Goal: Information Seeking & Learning: Learn about a topic

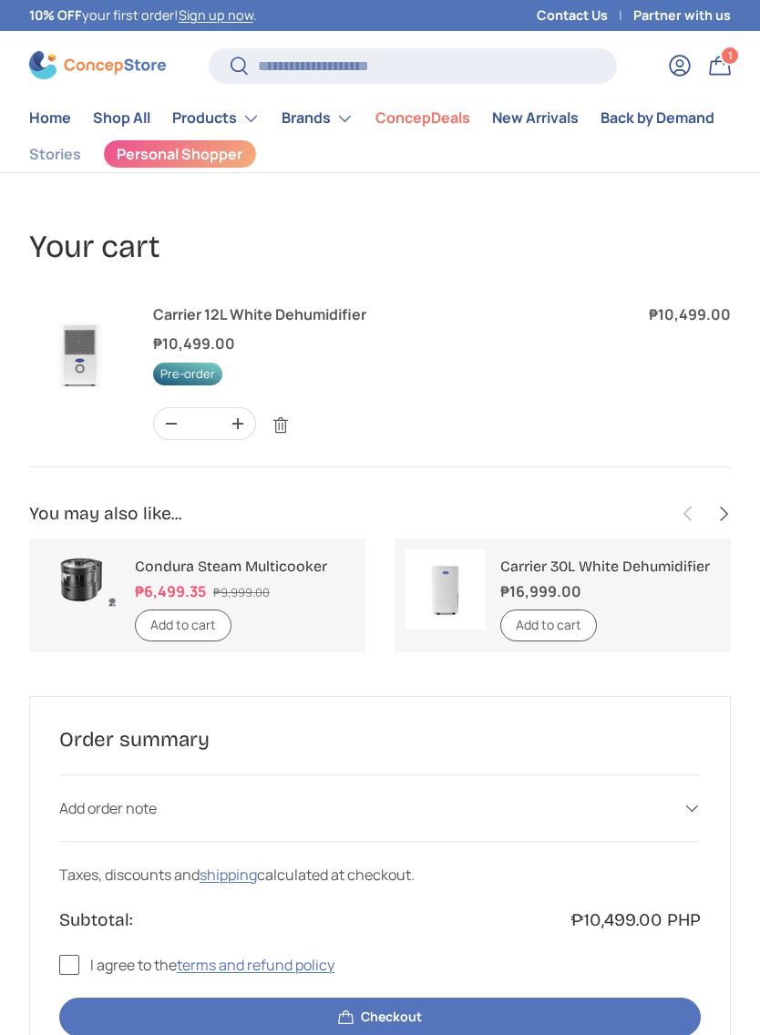
click at [64, 345] on img at bounding box center [80, 354] width 102 height 102
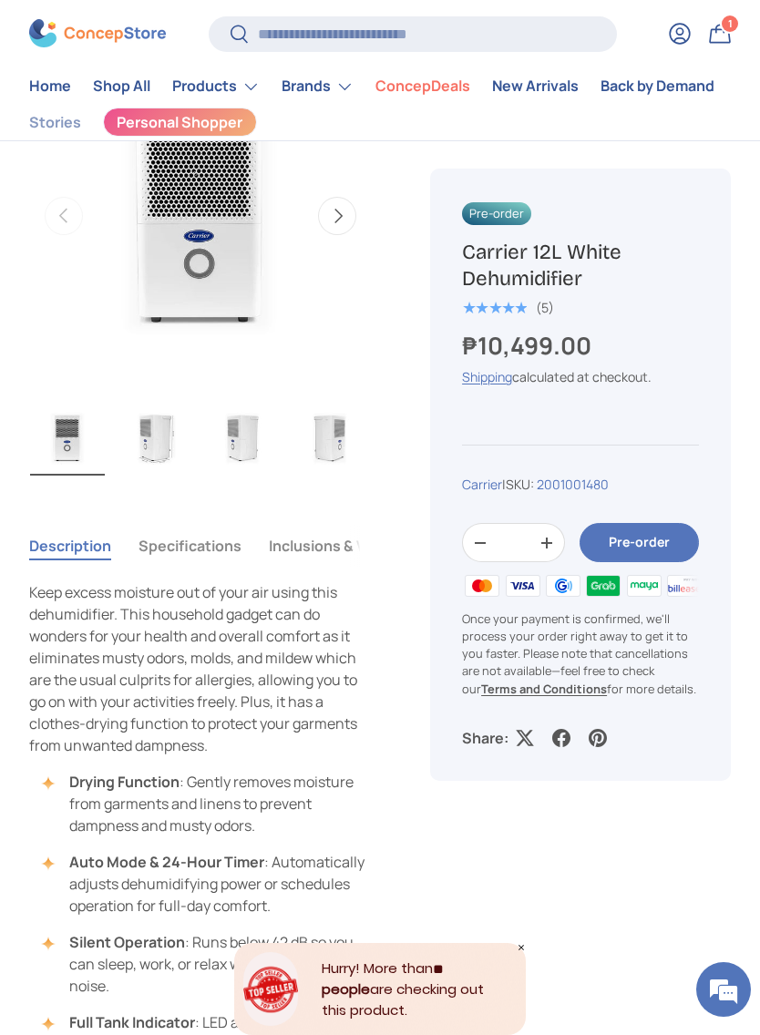
scroll to position [672, 0]
click at [159, 419] on img "Gallery Viewer" at bounding box center [154, 438] width 75 height 77
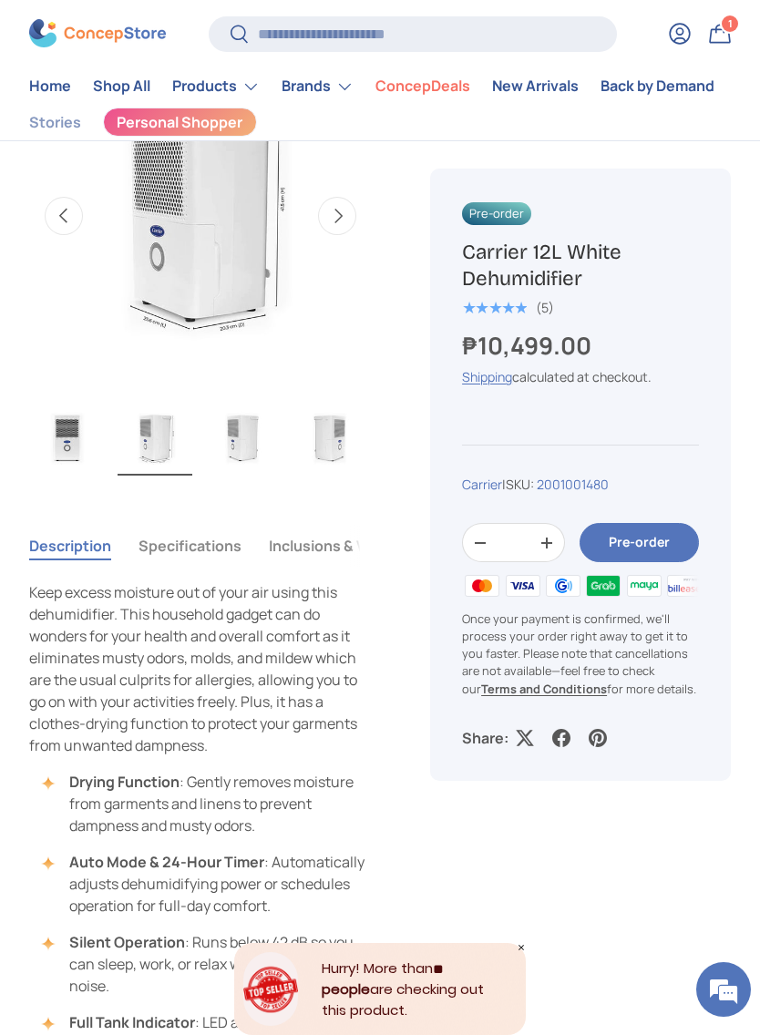
click at [230, 412] on img "Gallery Viewer" at bounding box center [242, 437] width 75 height 77
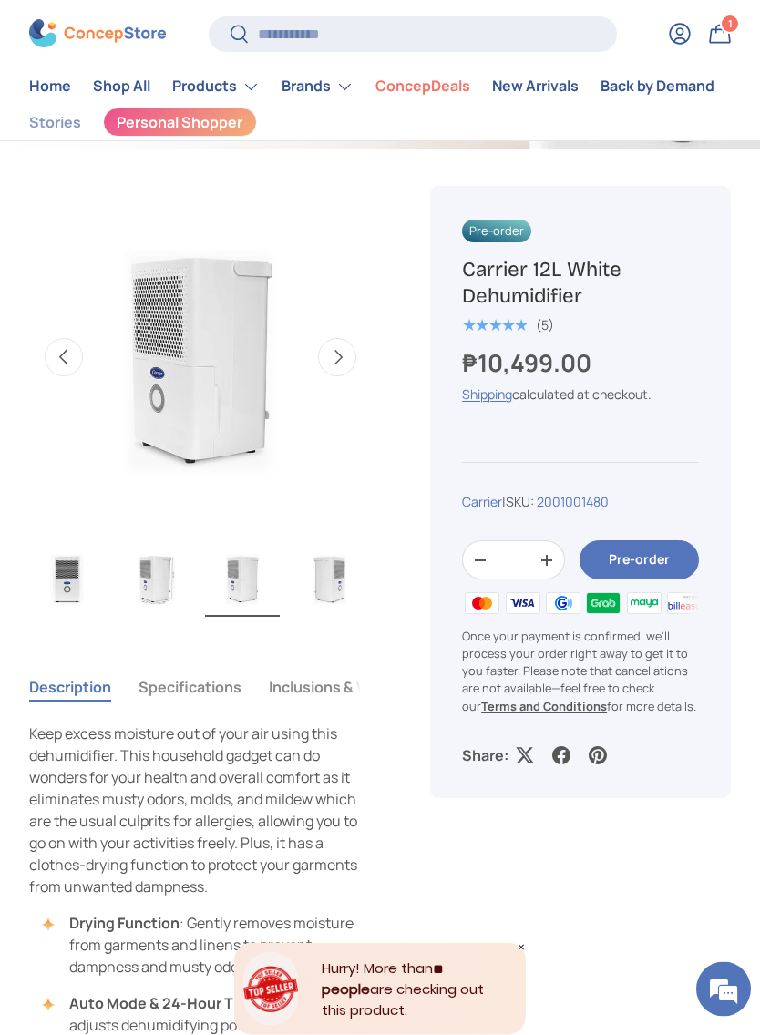
scroll to position [532, 0]
click at [339, 571] on img "Gallery Viewer" at bounding box center [329, 578] width 75 height 77
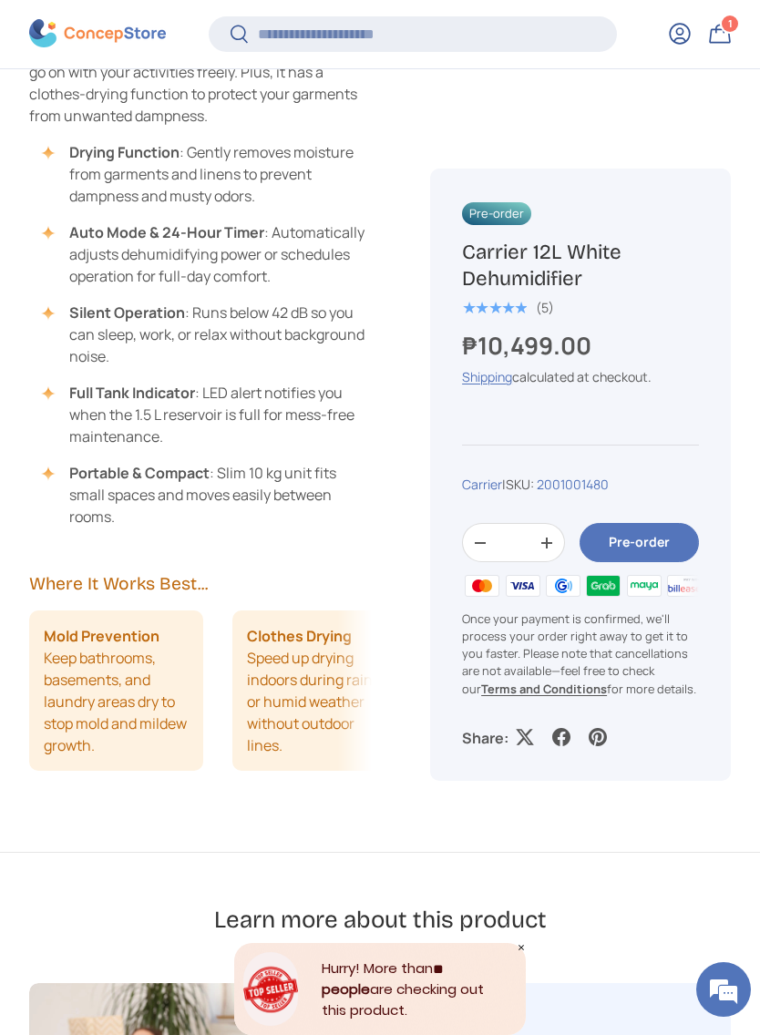
scroll to position [1310, 0]
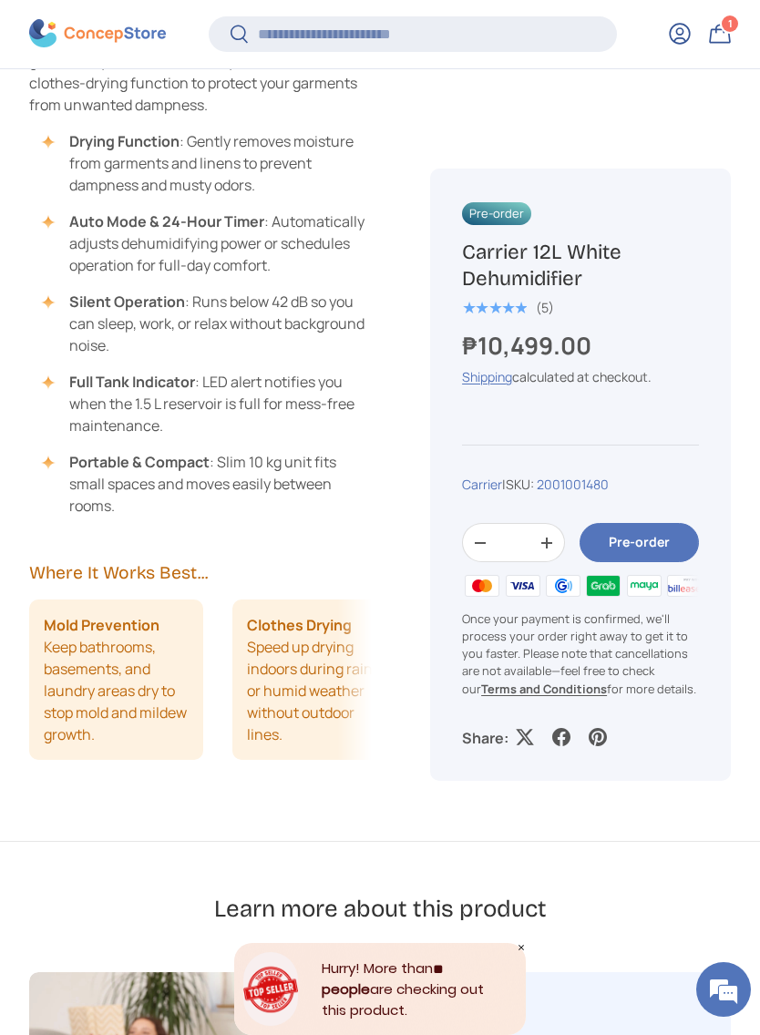
click at [715, 1014] on em at bounding box center [723, 988] width 49 height 49
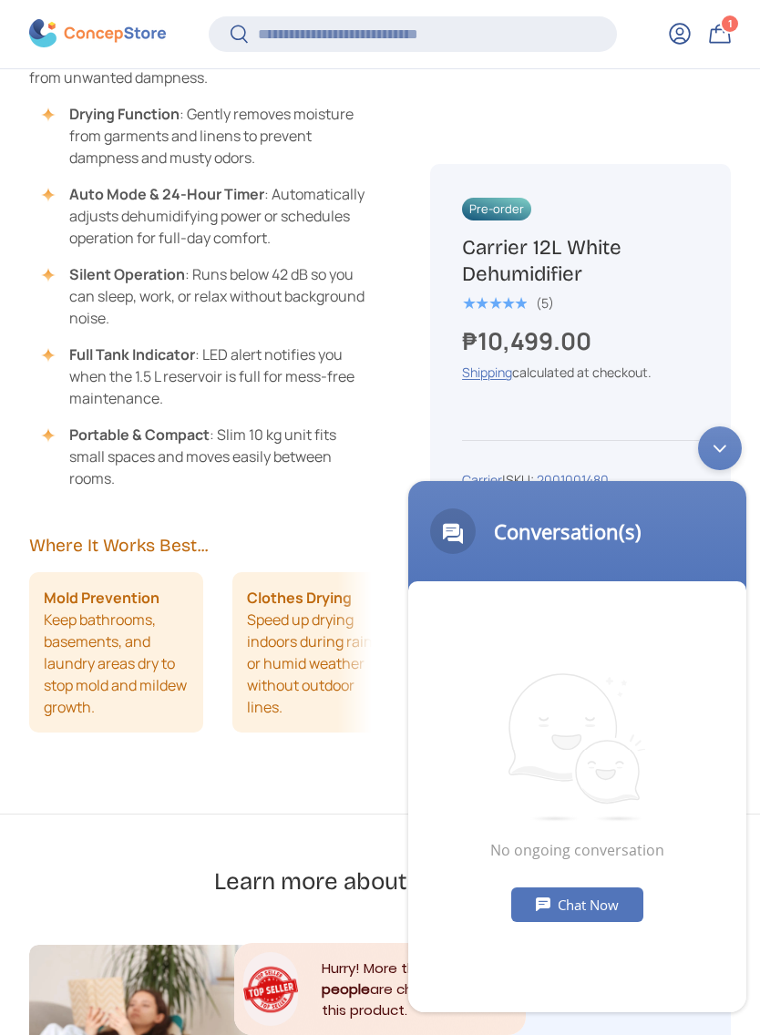
scroll to position [1338, 0]
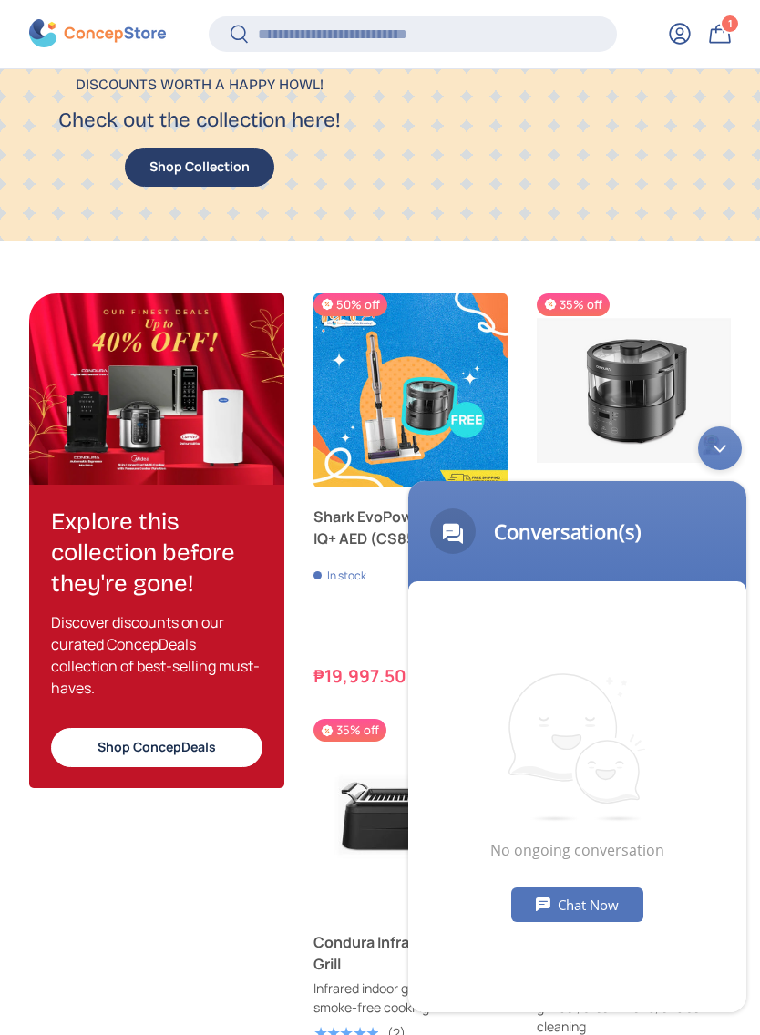
scroll to position [2143, 0]
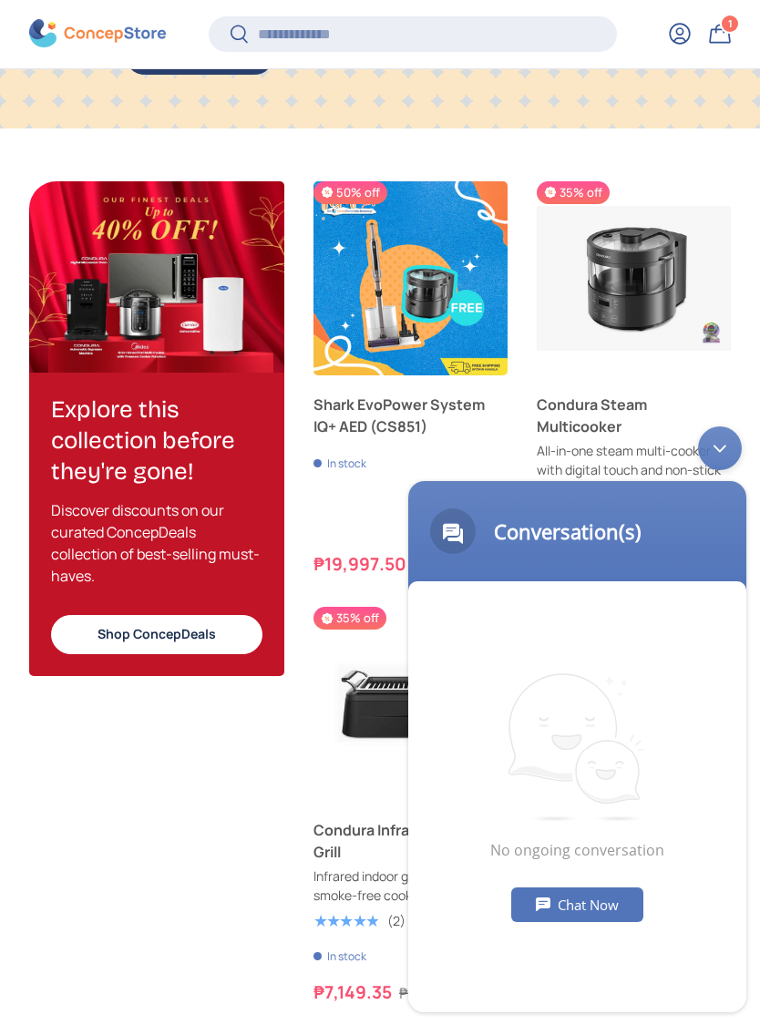
click at [709, 457] on div "Minimize live chat window" at bounding box center [720, 448] width 44 height 44
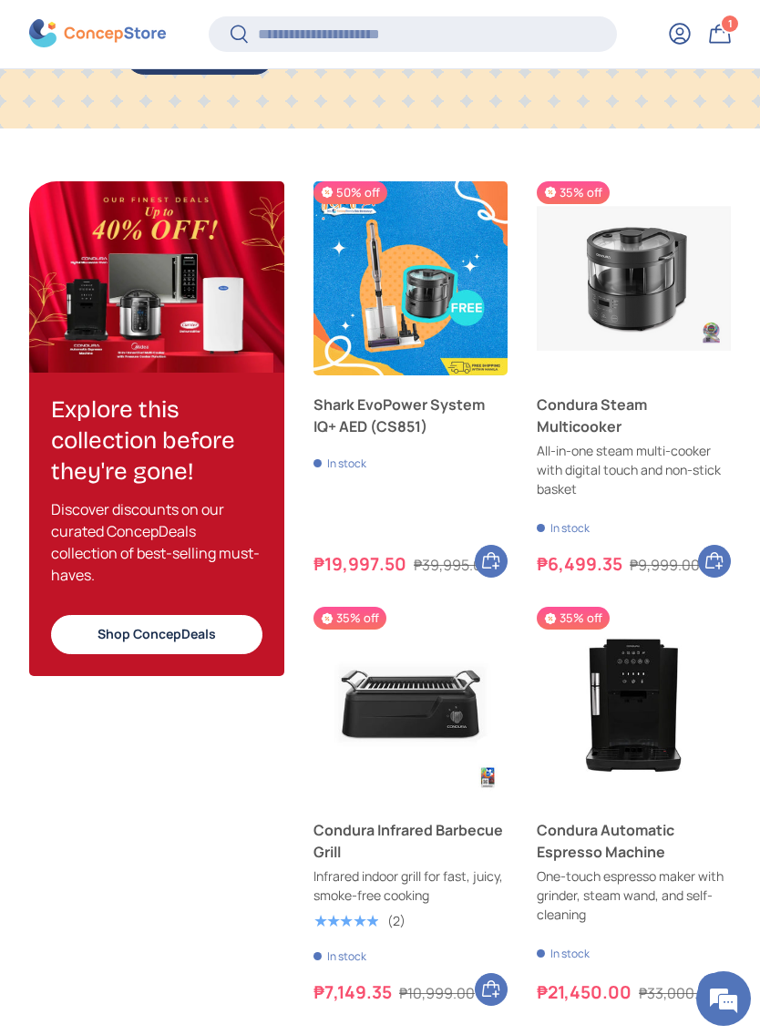
scroll to position [2139, 0]
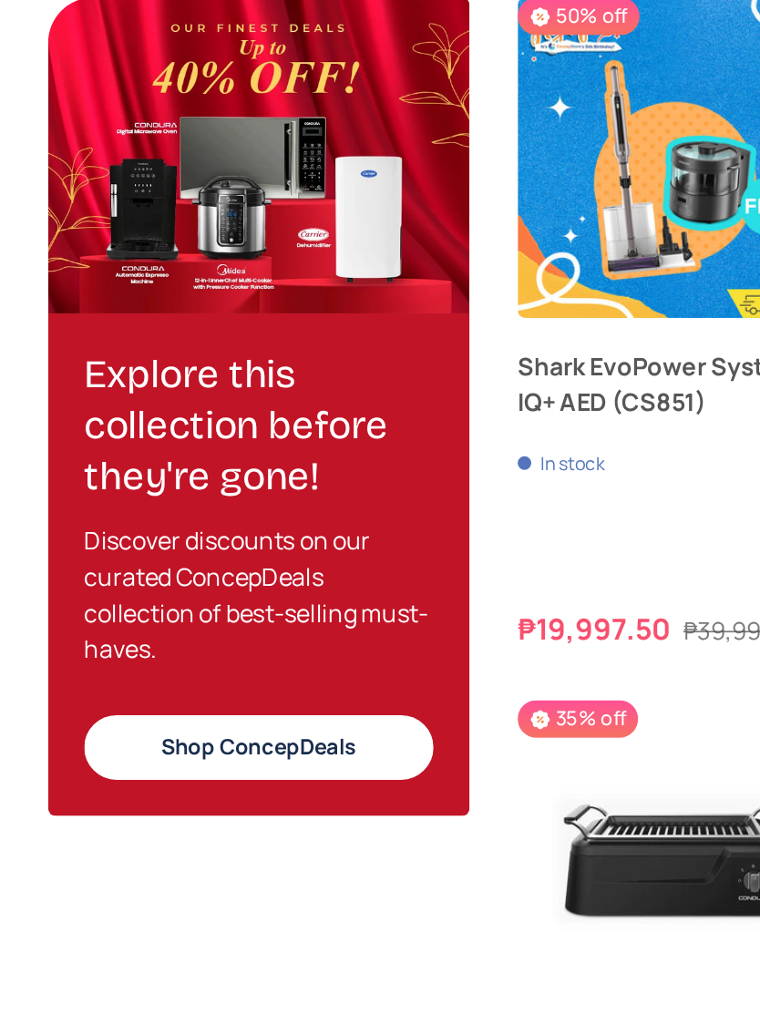
click at [83, 605] on link "Shop ConcepDeals" at bounding box center [156, 624] width 211 height 39
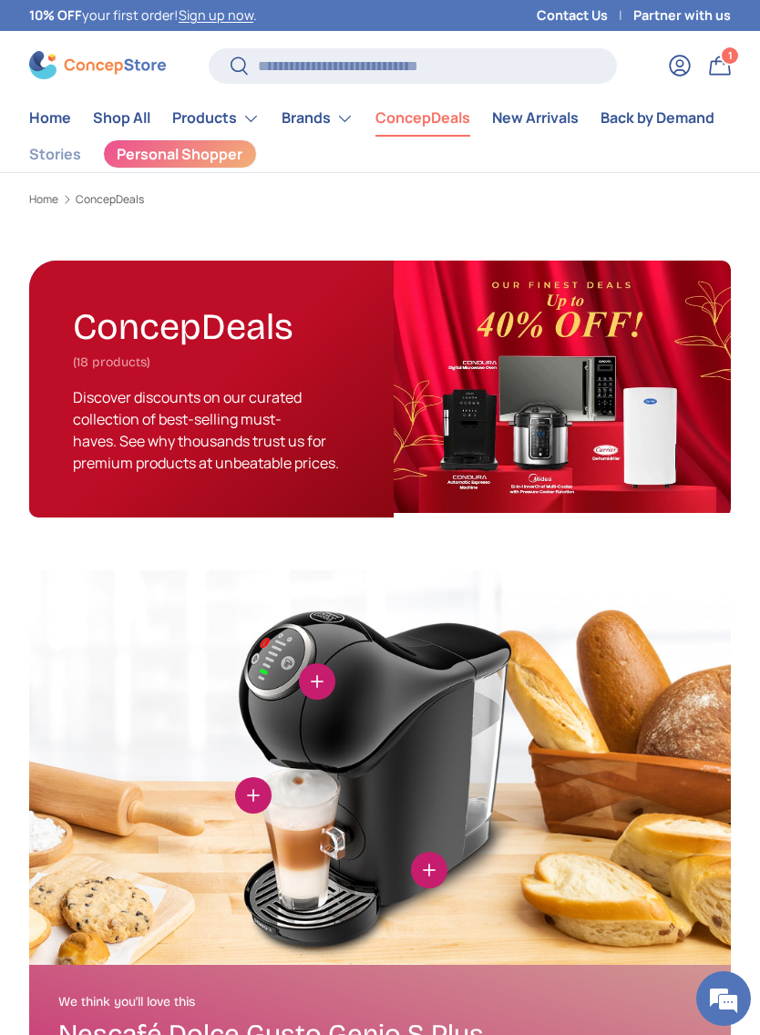
click at [208, 117] on summary "Products" at bounding box center [215, 118] width 109 height 36
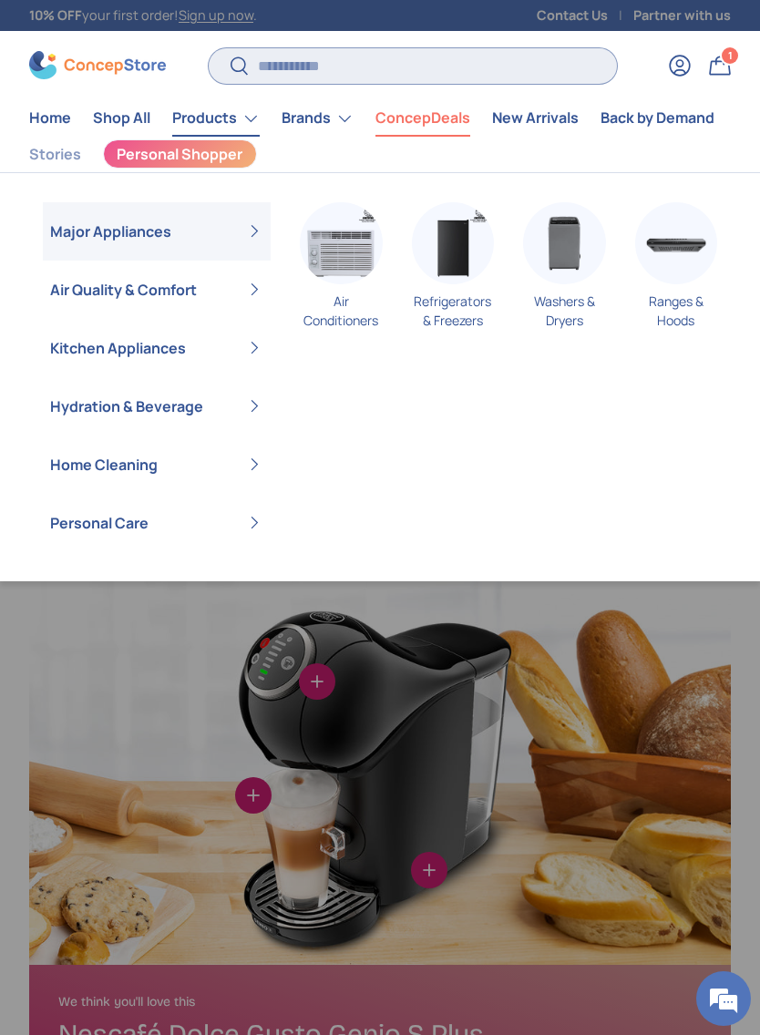
click at [260, 66] on input "Search" at bounding box center [413, 66] width 408 height 36
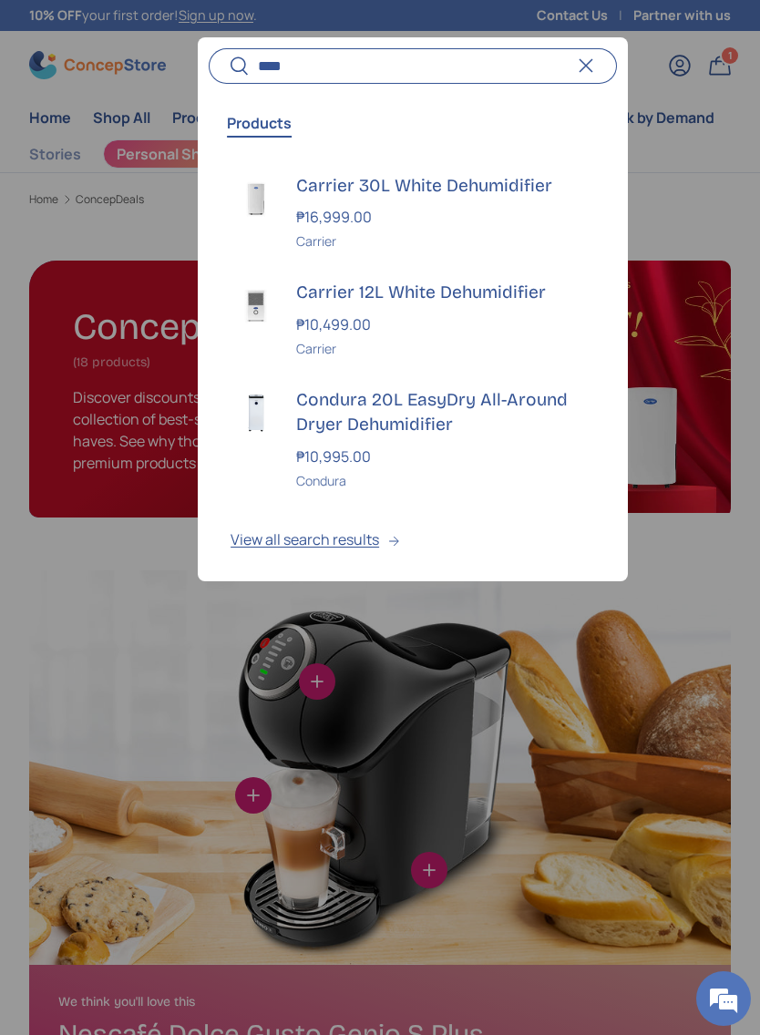
type input "****"
click at [279, 301] on img at bounding box center [255, 305] width 51 height 51
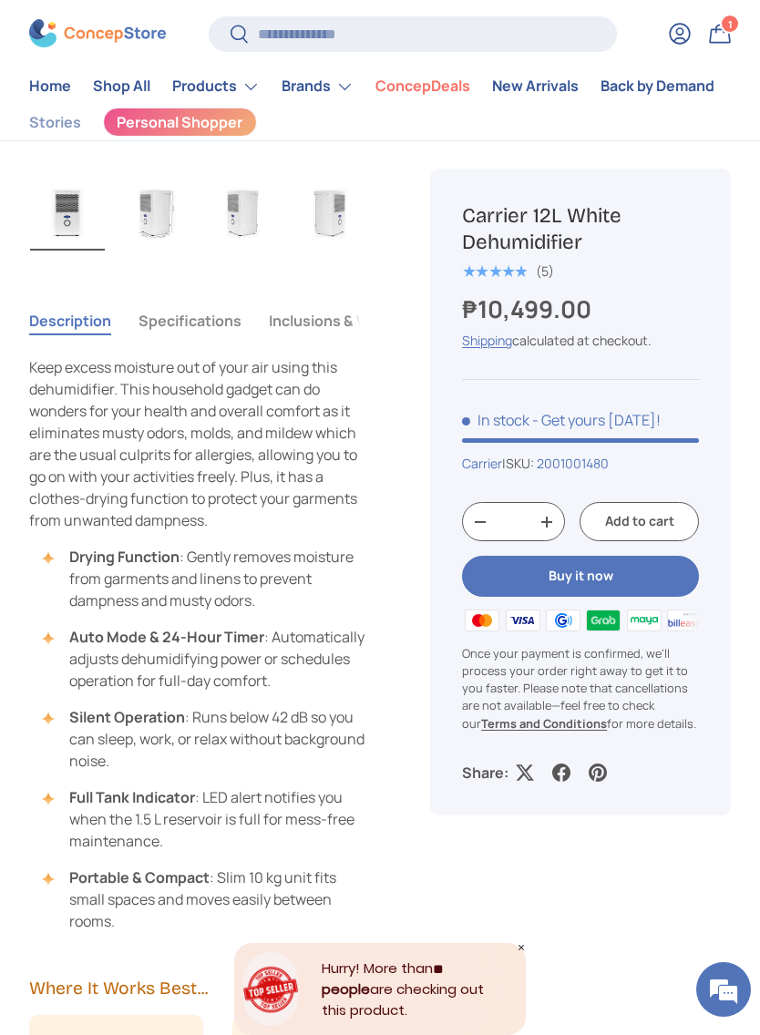
click at [186, 327] on button "Specifications" at bounding box center [189, 321] width 103 height 42
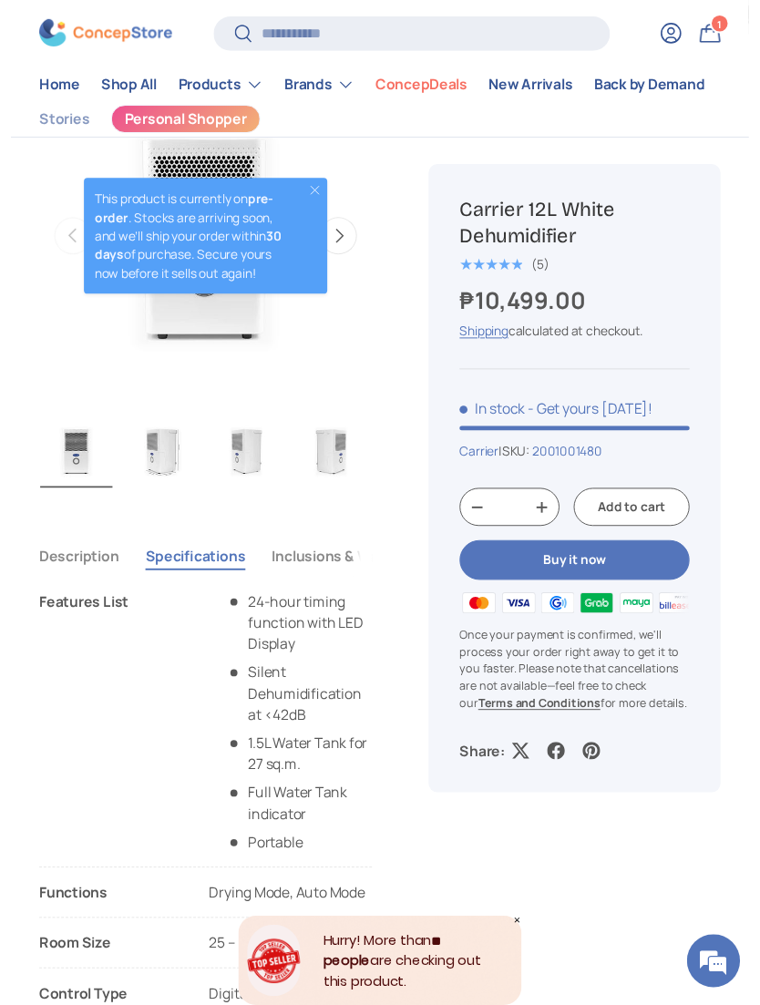
scroll to position [740, 0]
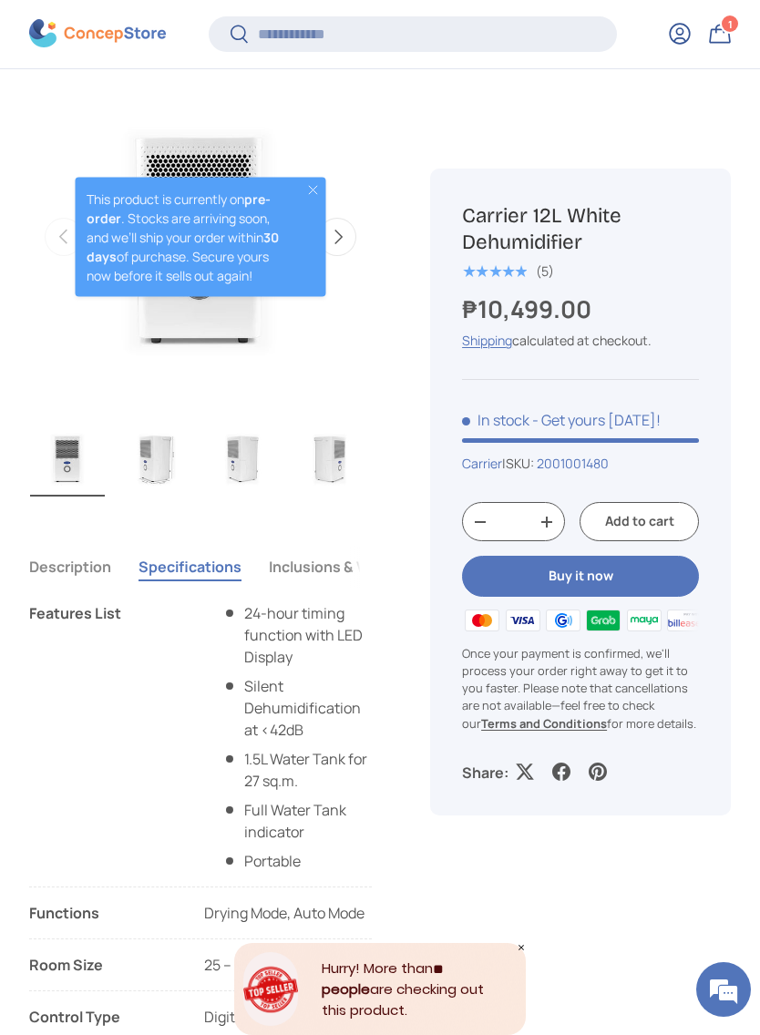
click at [312, 561] on button "Inclusions & Warranty" at bounding box center [345, 567] width 152 height 42
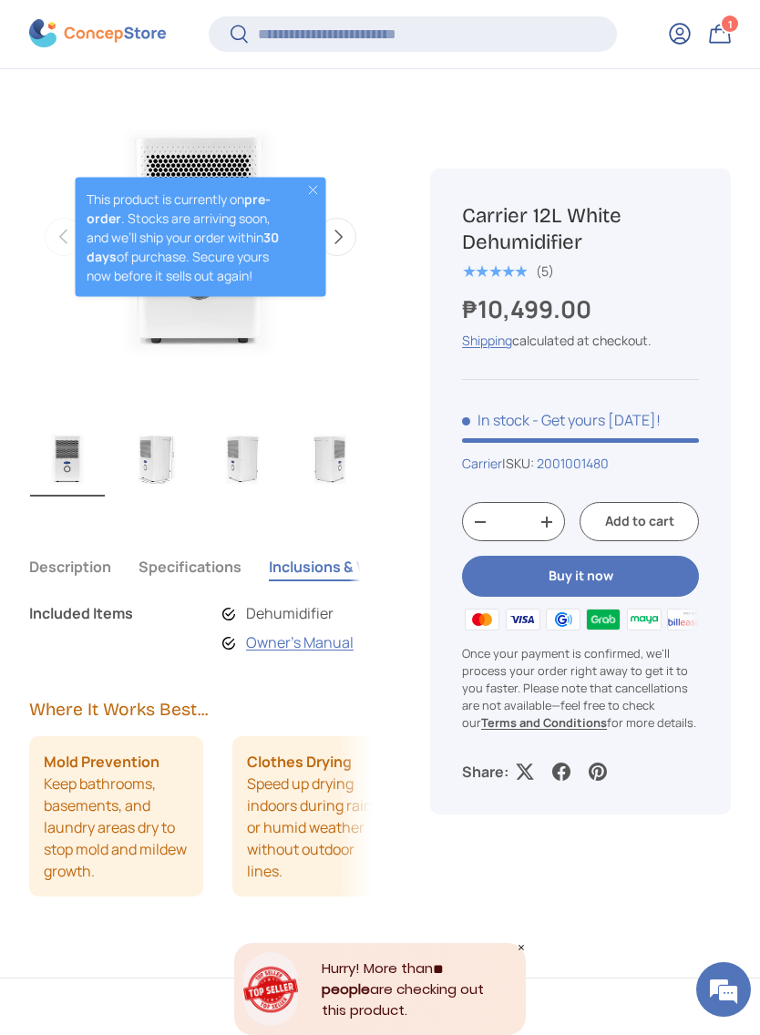
click at [277, 644] on link "Owner's Manual" at bounding box center [299, 642] width 107 height 20
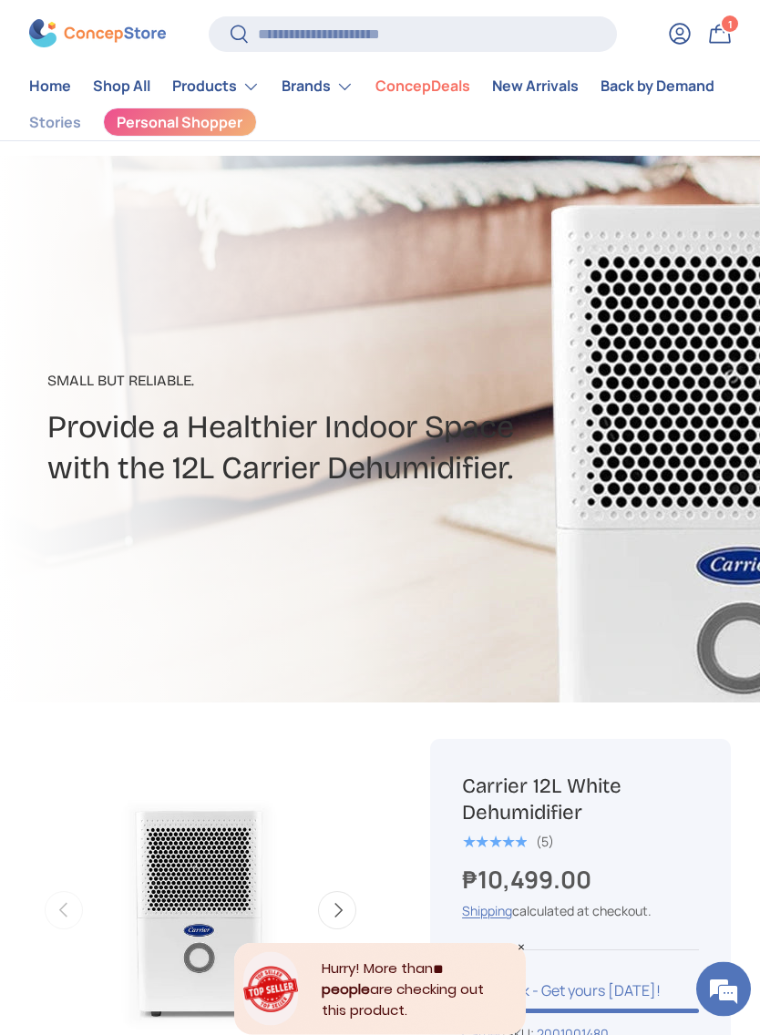
scroll to position [0, 0]
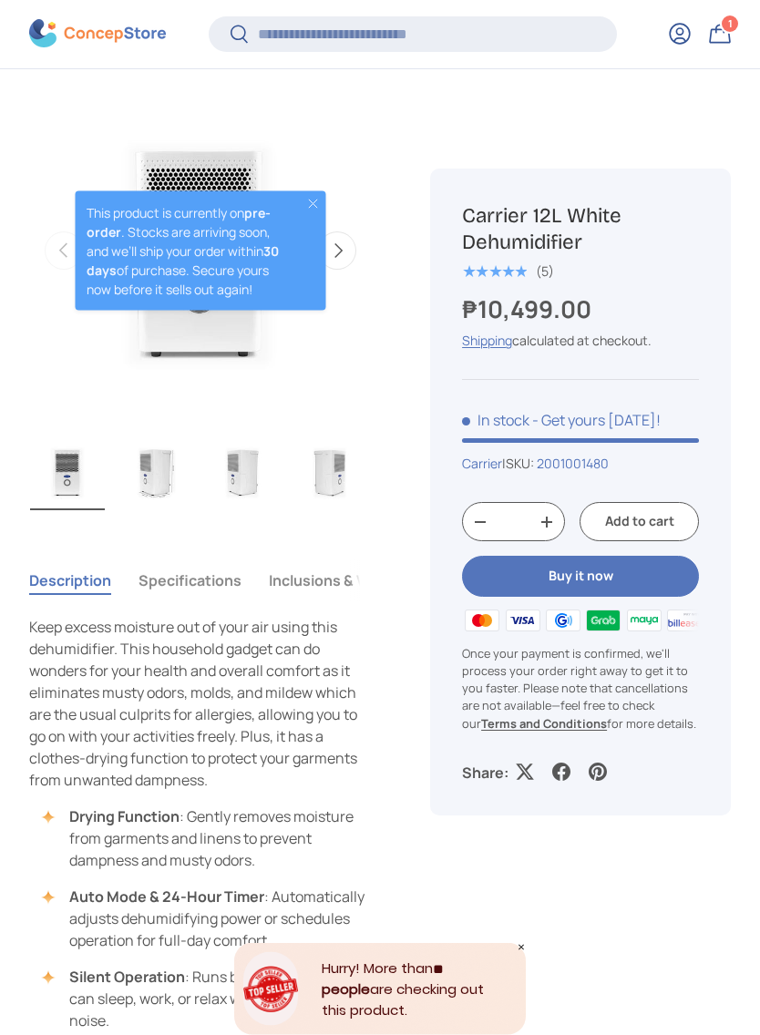
scroll to position [728, 0]
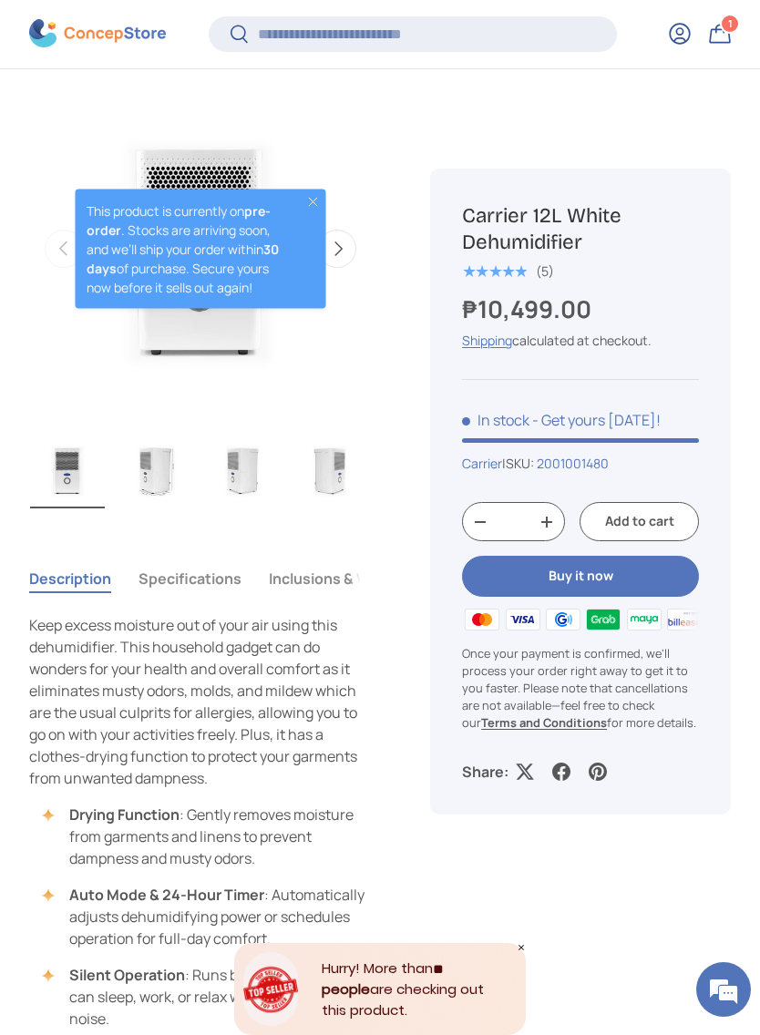
click at [181, 579] on button "Specifications" at bounding box center [189, 578] width 103 height 42
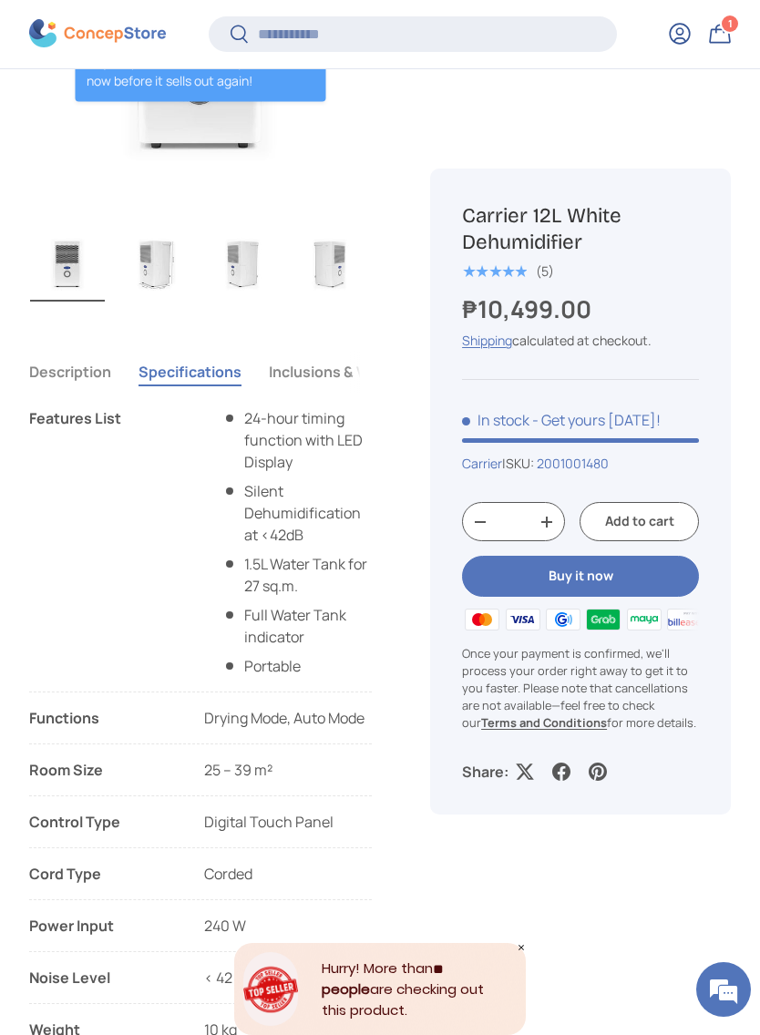
scroll to position [938, 0]
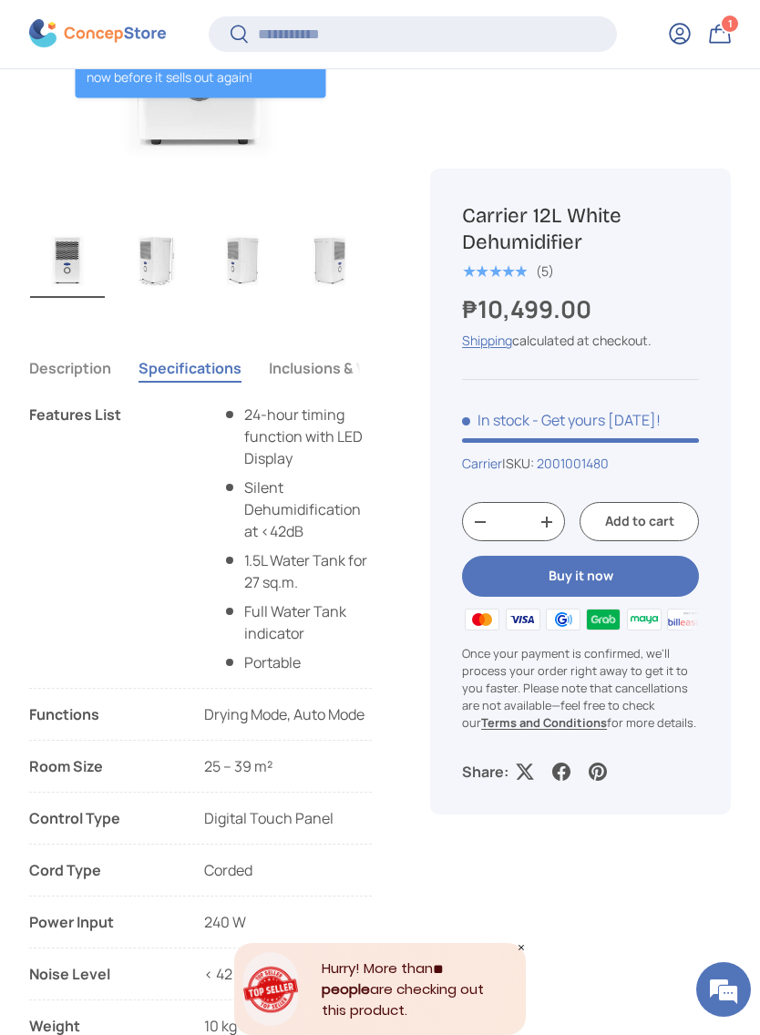
click at [310, 363] on button "Inclusions & Warranty" at bounding box center [345, 368] width 152 height 42
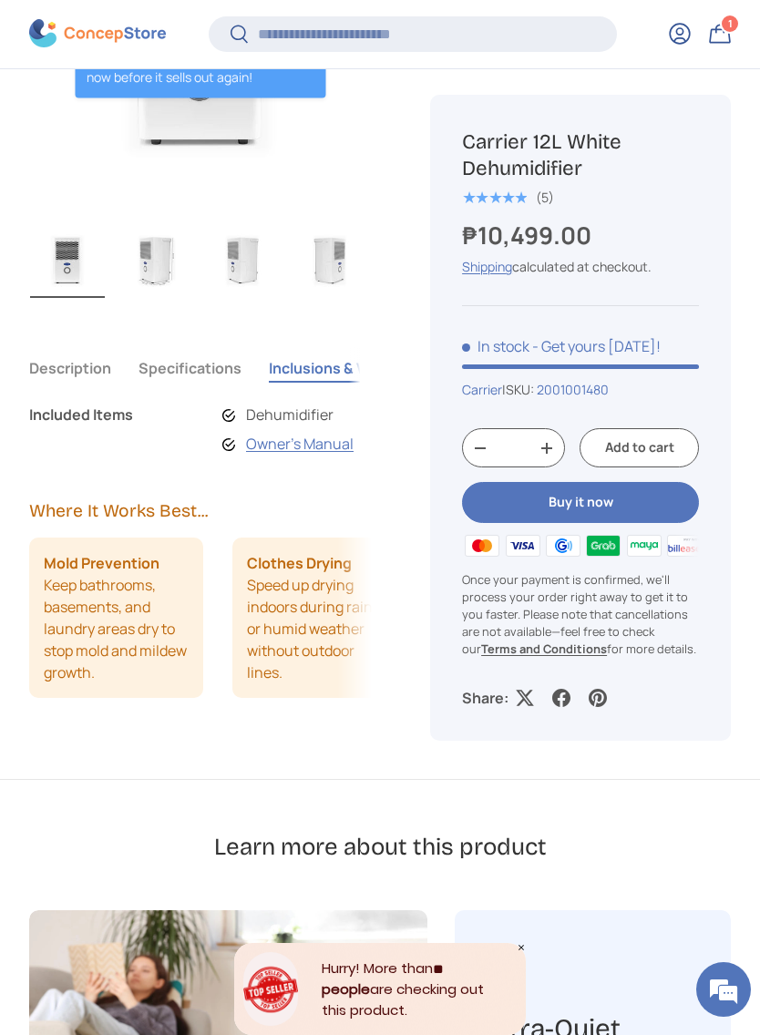
click at [287, 444] on link "Owner's Manual" at bounding box center [299, 444] width 107 height 20
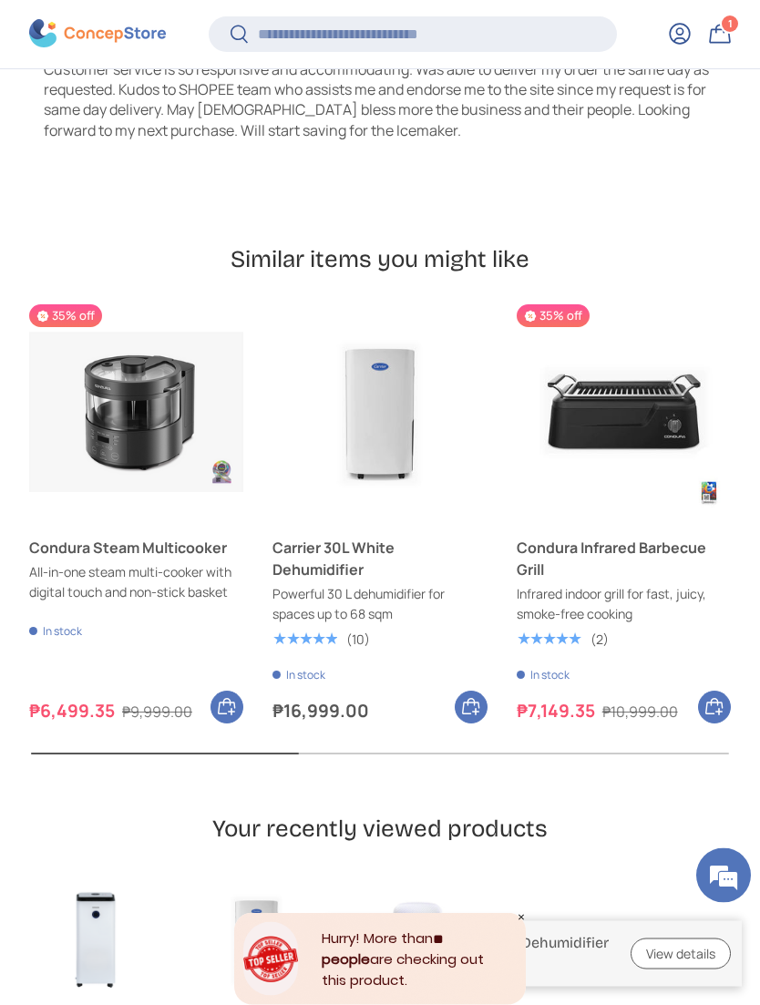
scroll to position [4896, 0]
click at [353, 351] on img "Carrier 30L White Dehumidifier" at bounding box center [379, 411] width 214 height 214
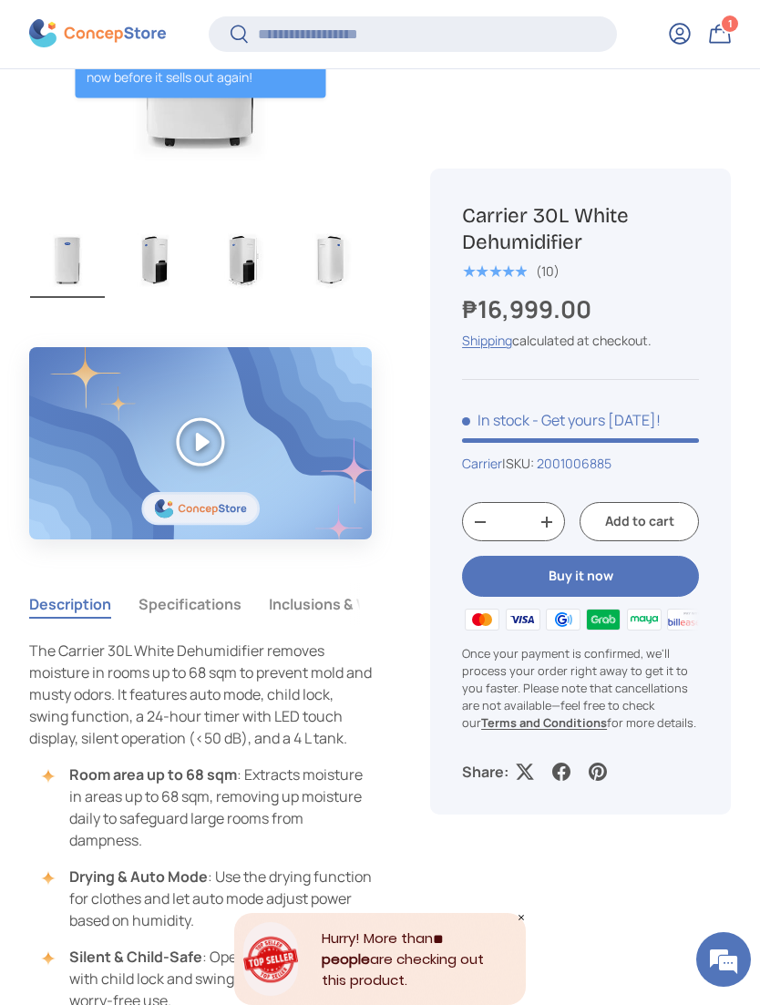
scroll to position [939, 0]
click at [198, 597] on button "Specifications" at bounding box center [189, 603] width 103 height 42
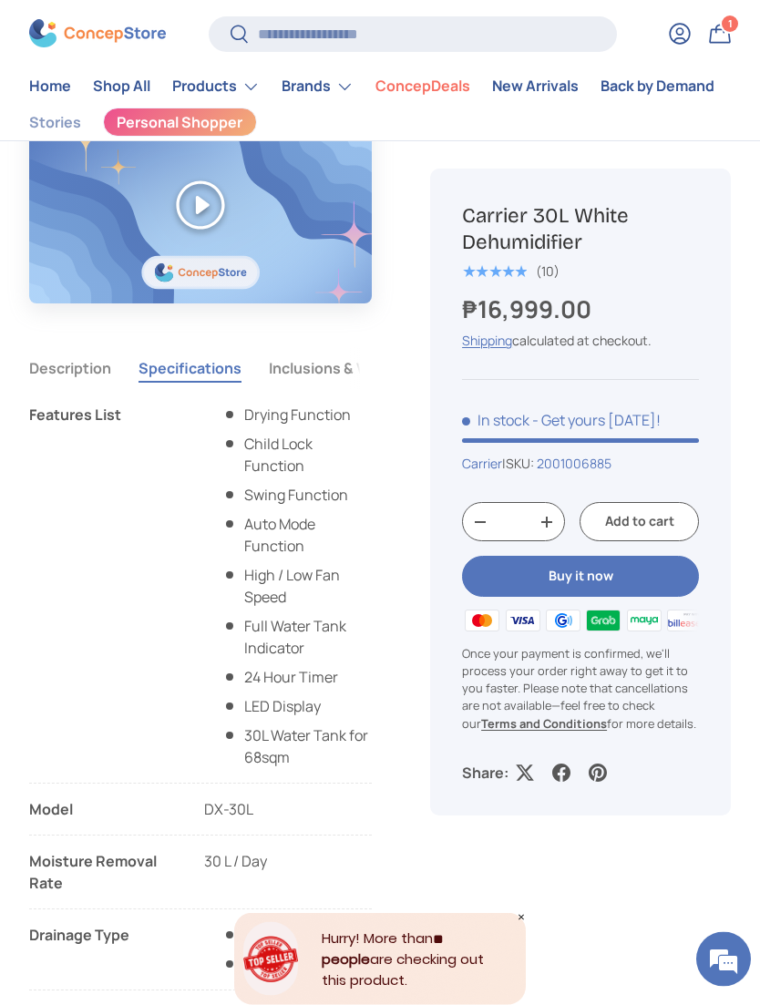
scroll to position [1173, 0]
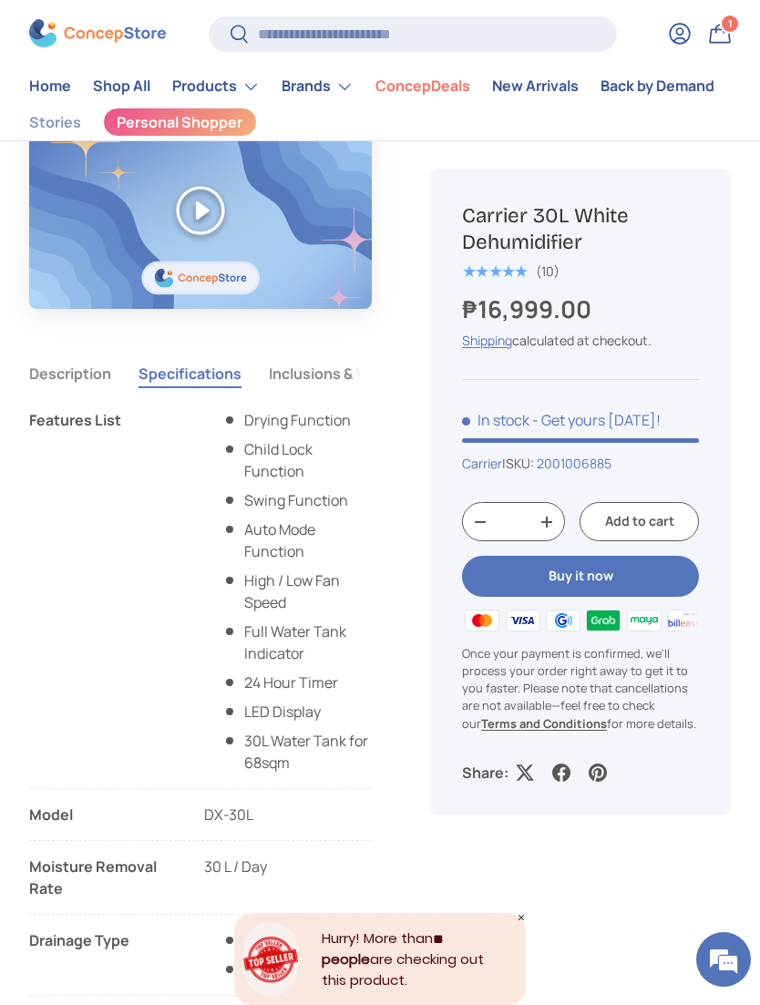
click at [314, 380] on button "Inclusions & Warranty" at bounding box center [345, 373] width 152 height 42
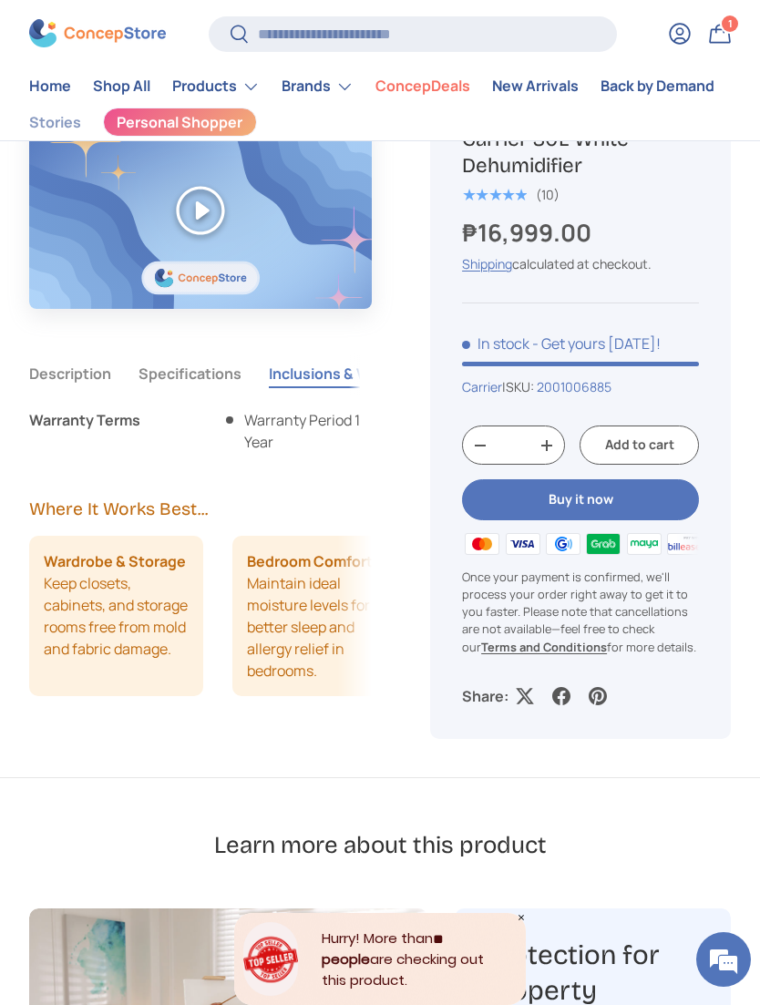
click at [184, 383] on button "Specifications" at bounding box center [189, 373] width 103 height 42
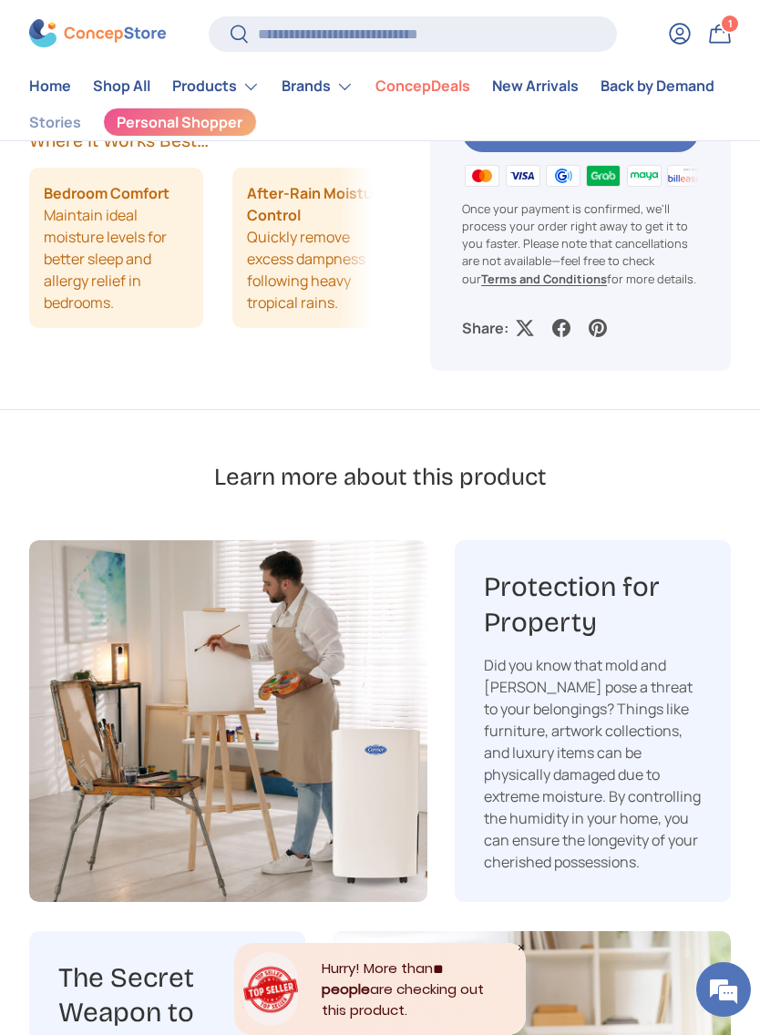
scroll to position [2556, 0]
